Goal: Register for event/course

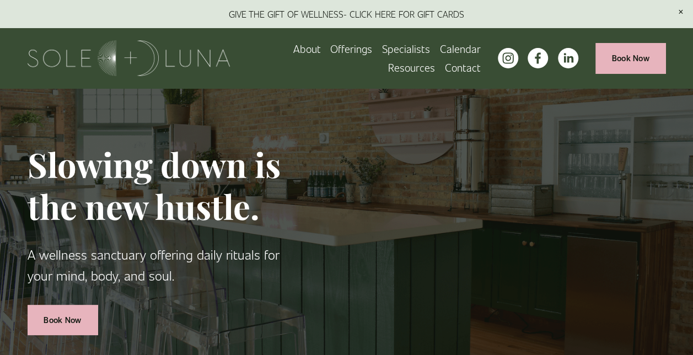
click at [0, 0] on span "Wellness Experiences" at bounding box center [0, 0] width 0 height 0
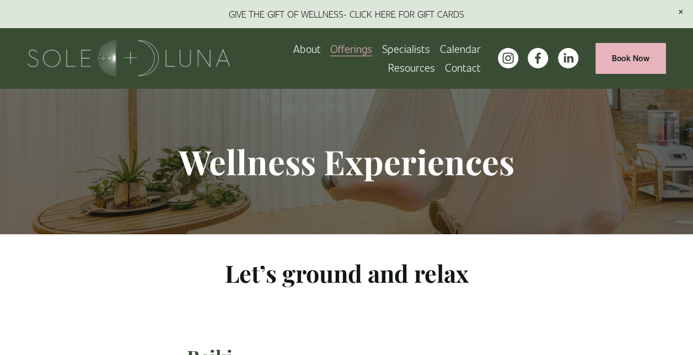
click at [463, 50] on link "Calendar" at bounding box center [460, 48] width 41 height 19
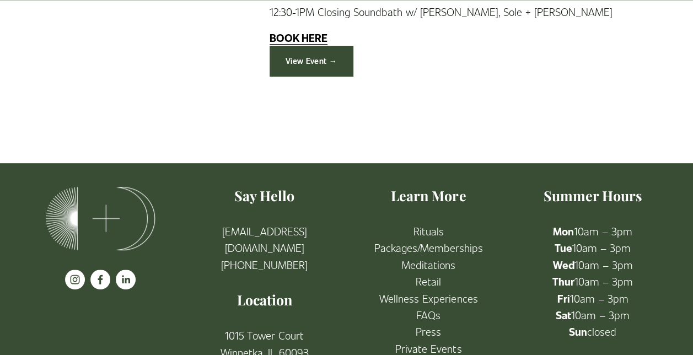
scroll to position [2206, 0]
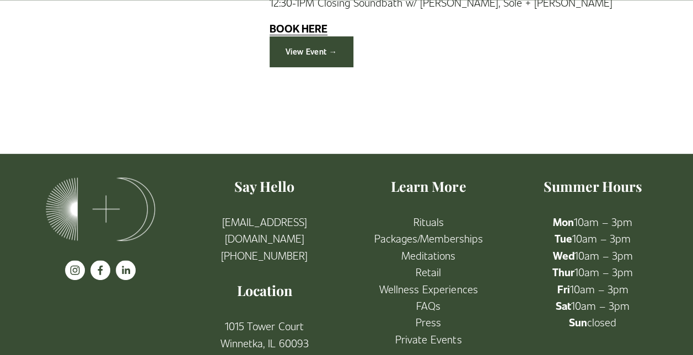
click at [327, 44] on link "View Event →" at bounding box center [311, 51] width 83 height 30
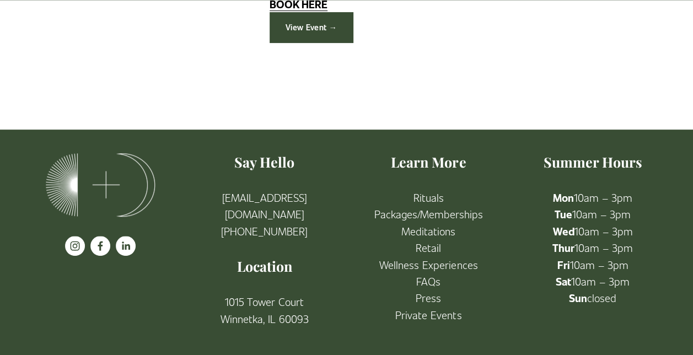
click at [435, 317] on link "Private Events" at bounding box center [428, 315] width 66 height 17
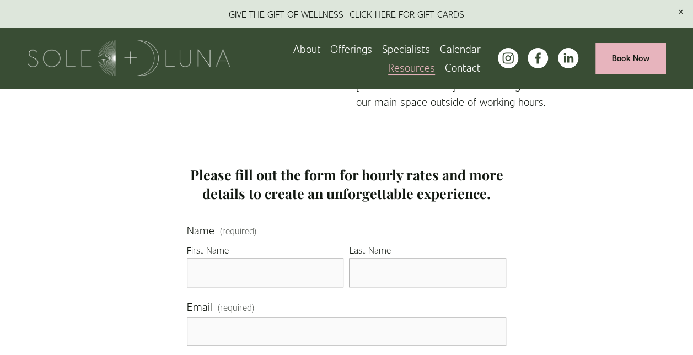
scroll to position [401, 0]
